Goal: Transaction & Acquisition: Purchase product/service

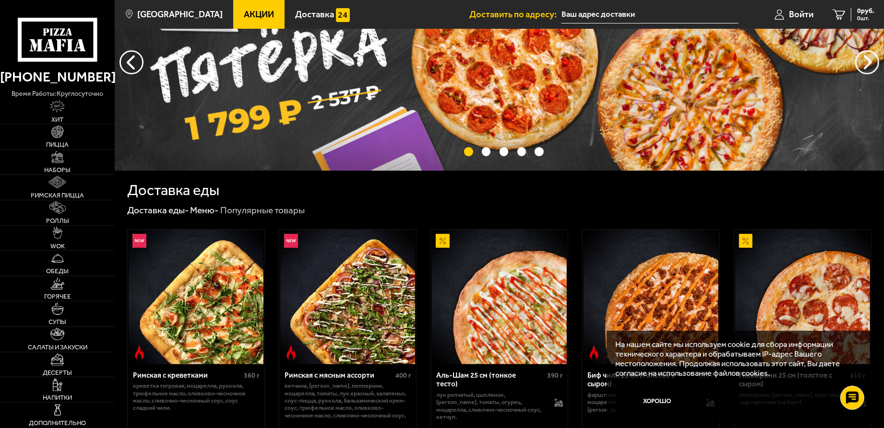
scroll to position [75, 0]
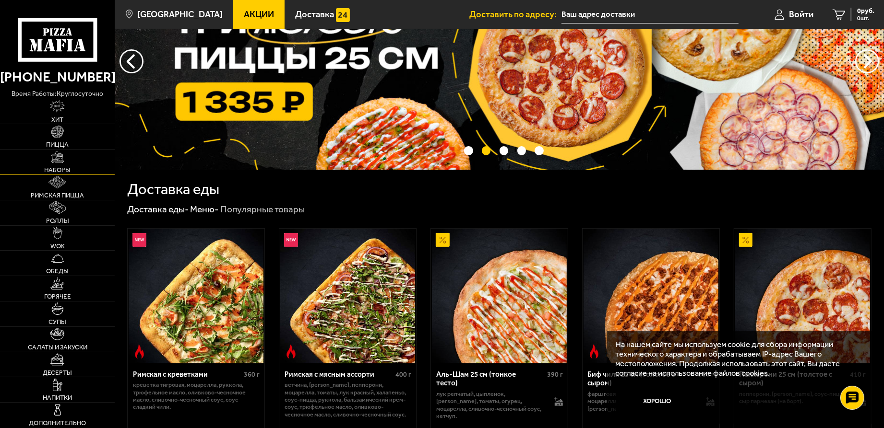
click at [51, 164] on link "Наборы" at bounding box center [57, 162] width 115 height 25
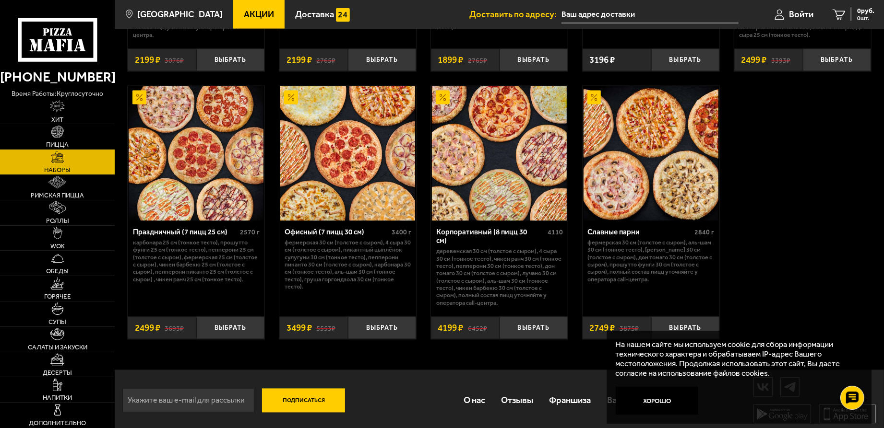
scroll to position [1420, 0]
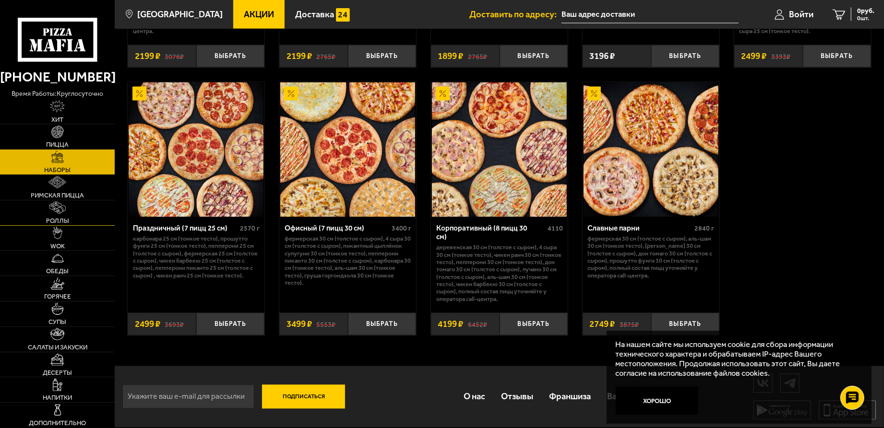
click at [48, 211] on link "Роллы" at bounding box center [57, 213] width 115 height 25
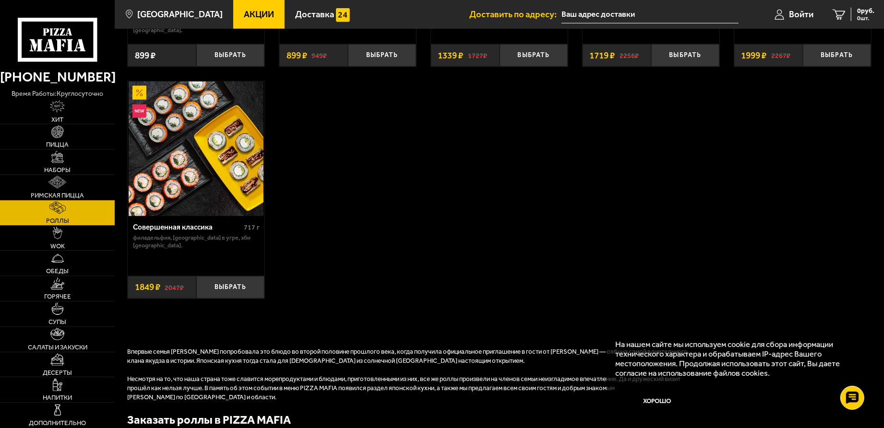
scroll to position [719, 0]
click at [60, 155] on img at bounding box center [57, 157] width 12 height 12
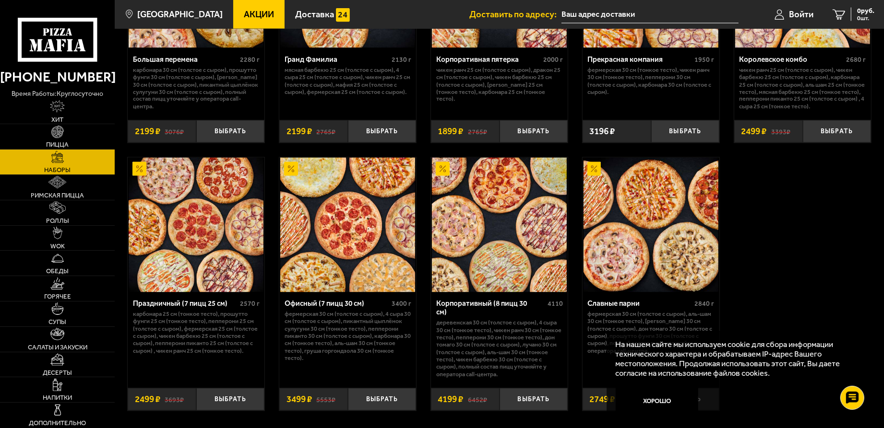
scroll to position [1420, 0]
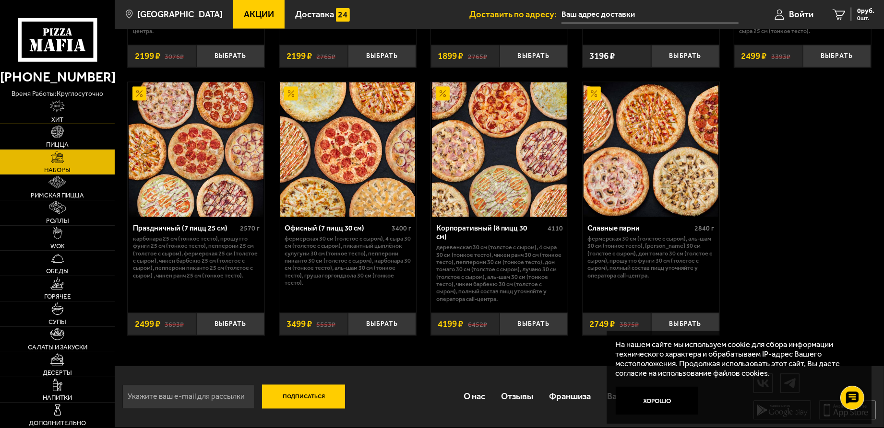
click at [57, 114] on link "Хит" at bounding box center [57, 111] width 115 height 25
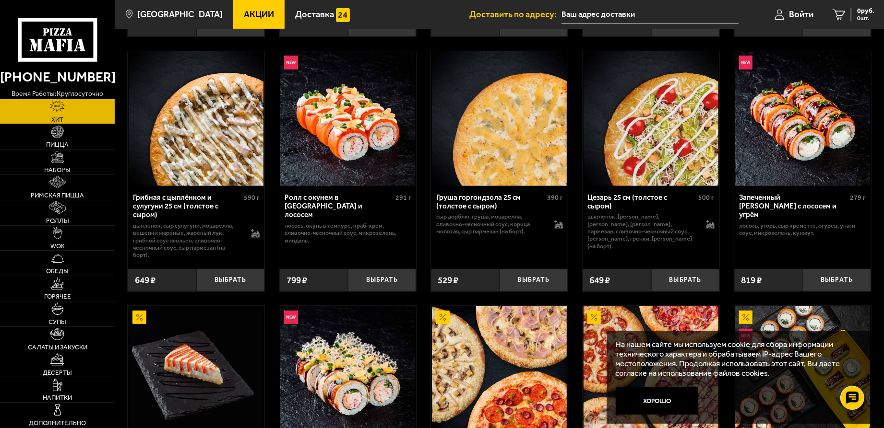
scroll to position [284, 0]
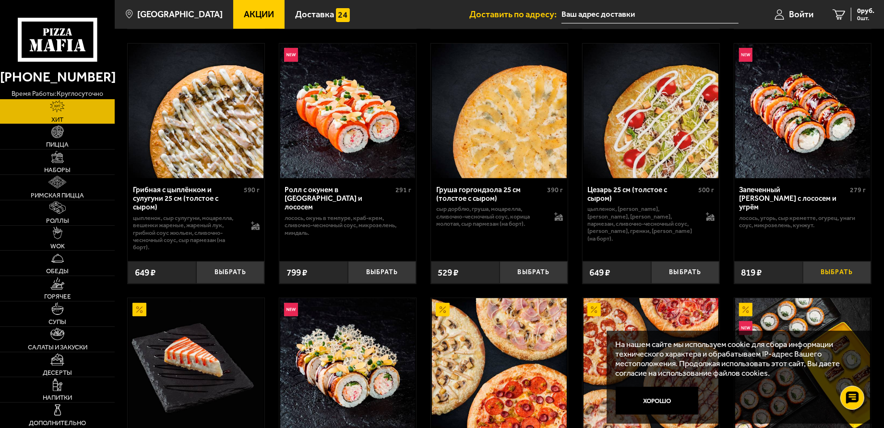
click at [828, 271] on button "Выбрать" at bounding box center [837, 272] width 69 height 23
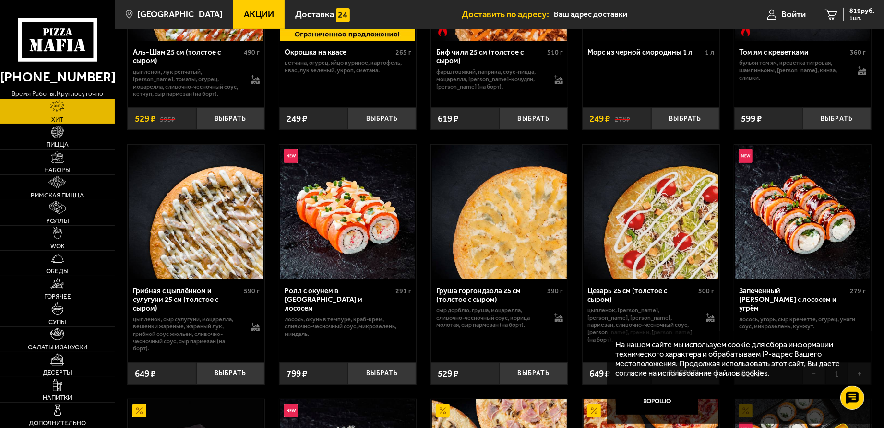
scroll to position [189, 0]
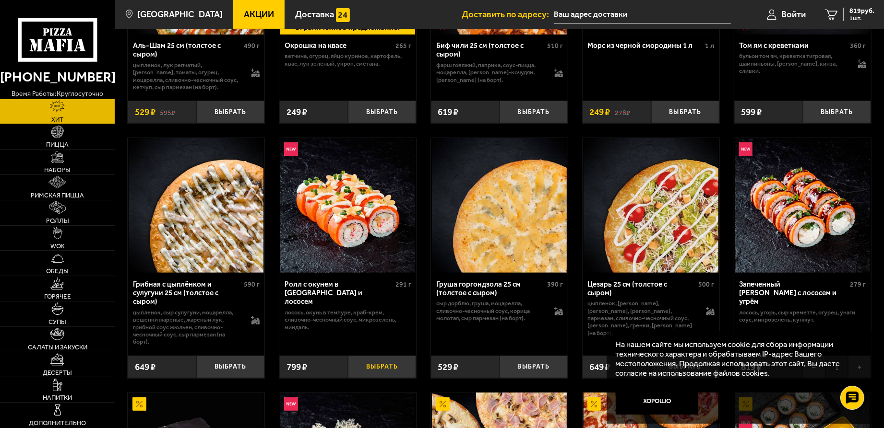
click at [377, 372] on button "Выбрать" at bounding box center [382, 367] width 69 height 23
click at [862, 13] on span "1618 руб." at bounding box center [859, 11] width 29 height 7
